Goal: Information Seeking & Learning: Learn about a topic

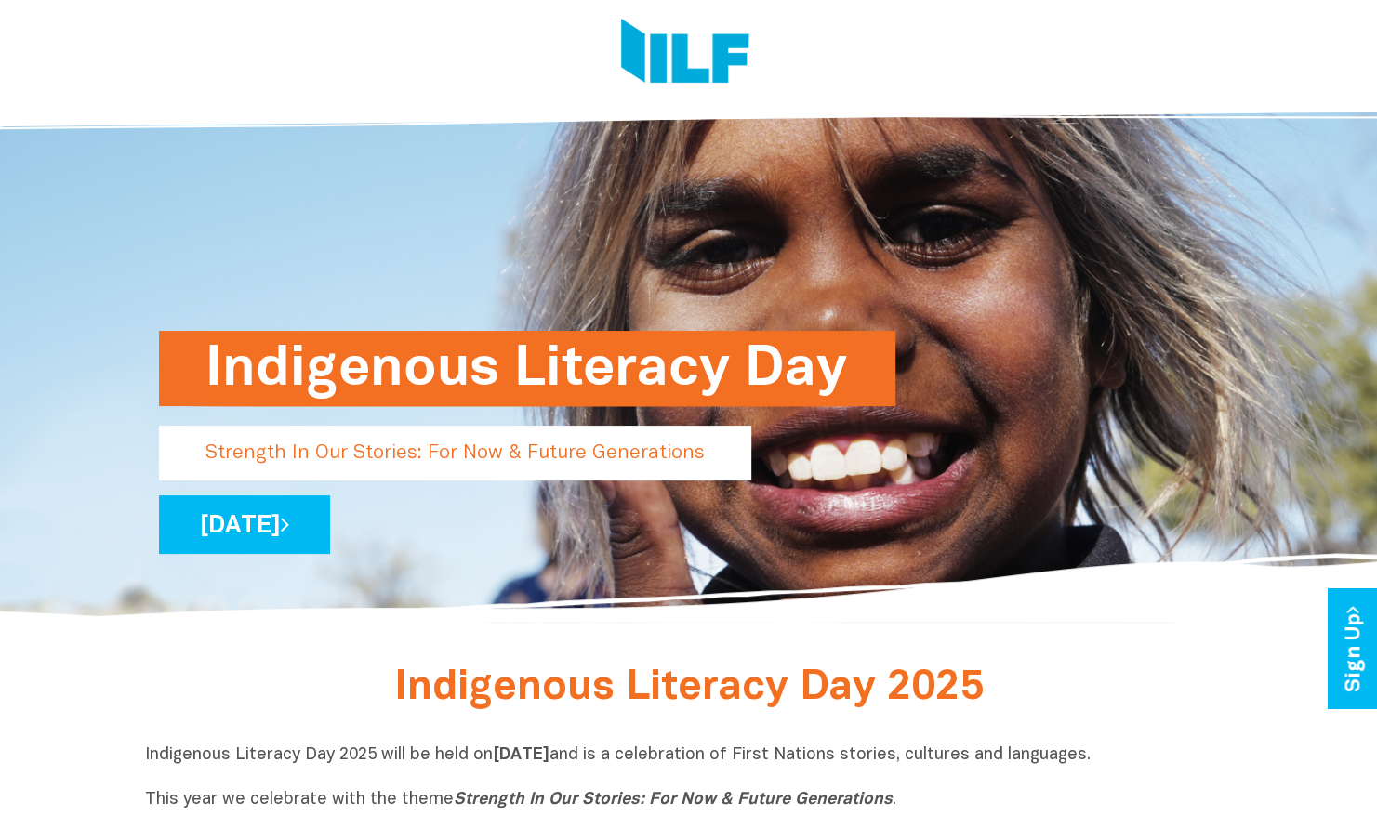
click at [360, 554] on div "Indigenous Literacy Day Strength In Our Stories: For Now & Future Generations W…" at bounding box center [689, 482] width 1088 height 174
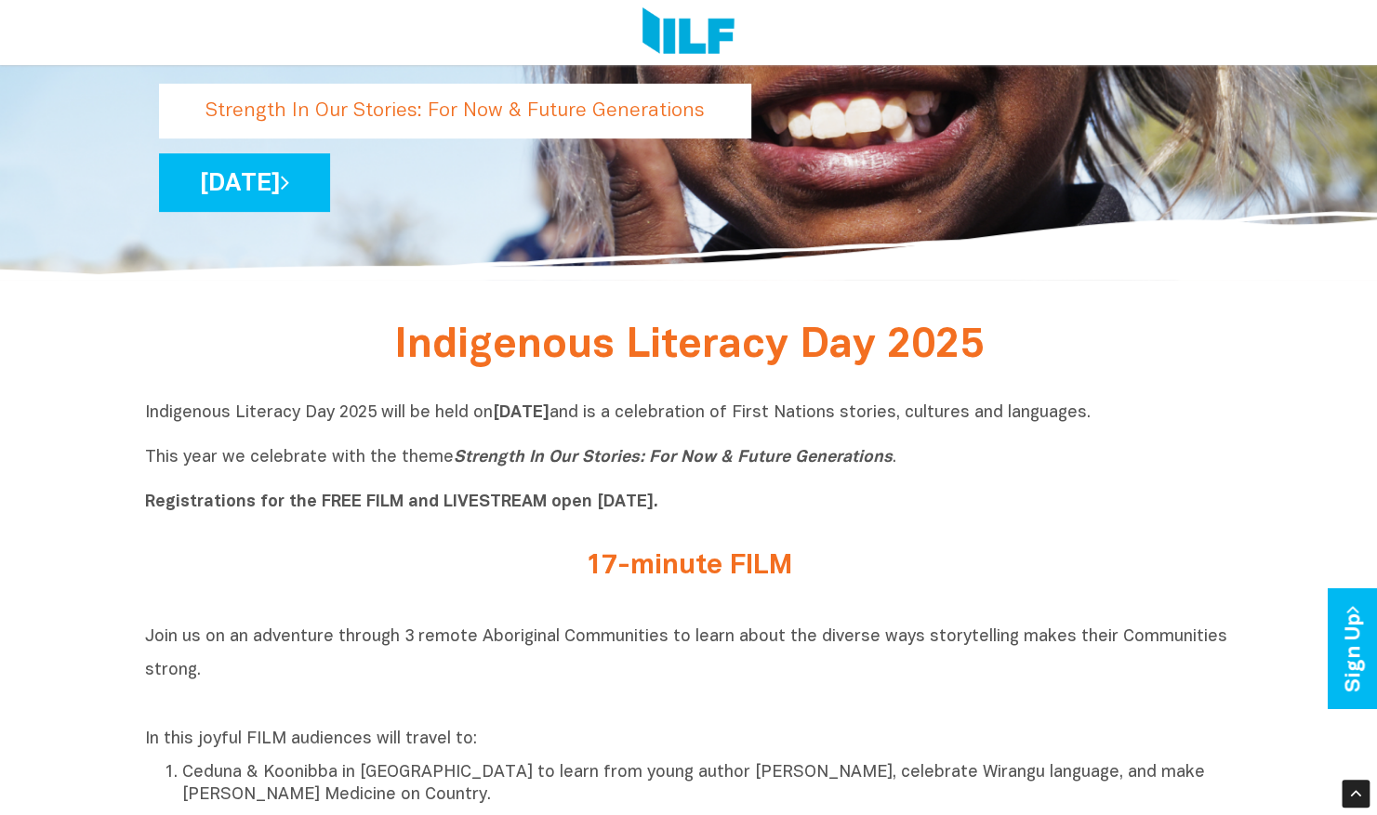
scroll to position [338, 0]
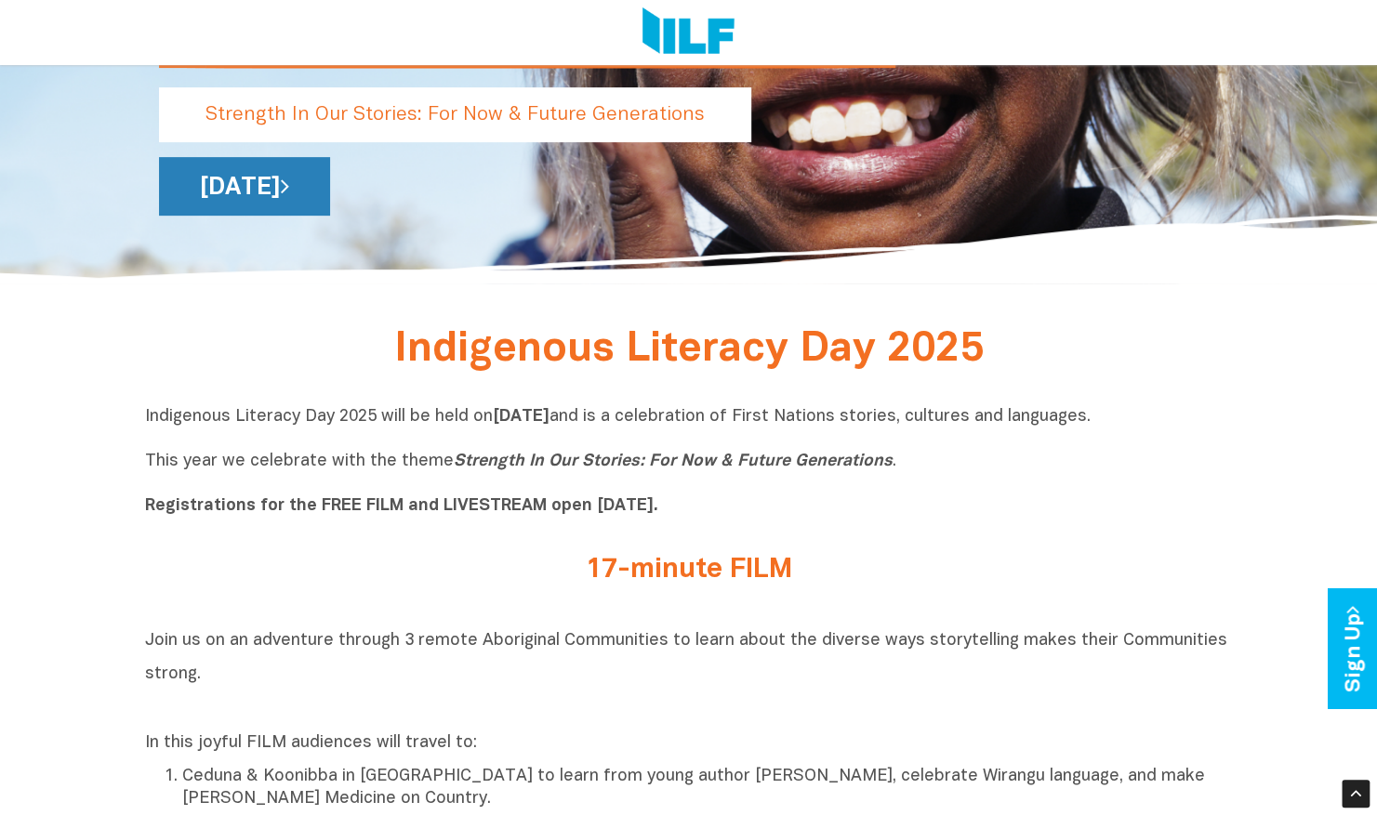
click at [330, 187] on link "[DATE]" at bounding box center [244, 186] width 171 height 59
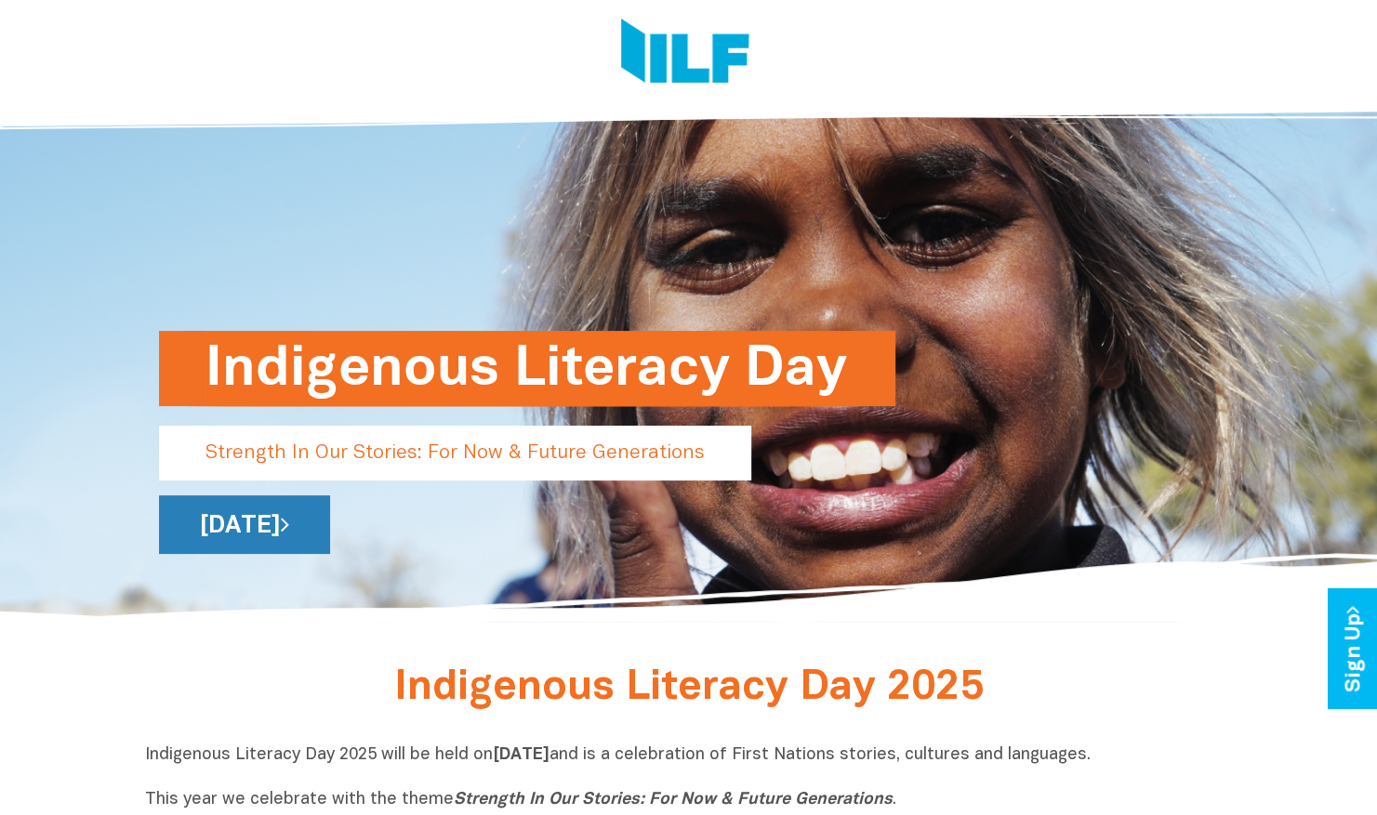
click at [330, 513] on link "[DATE]" at bounding box center [244, 524] width 171 height 59
